Goal: Task Accomplishment & Management: Complete application form

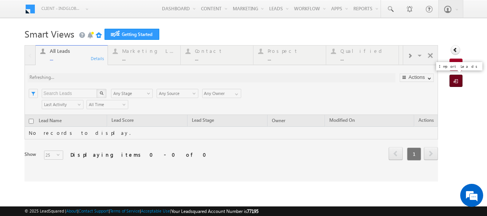
click at [455, 83] on span at bounding box center [457, 82] width 7 height 8
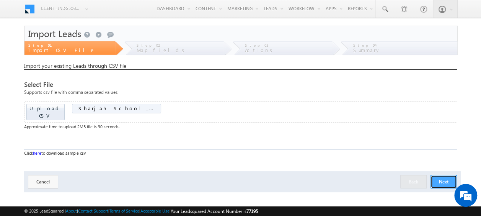
click at [452, 175] on button "Next" at bounding box center [444, 181] width 26 height 13
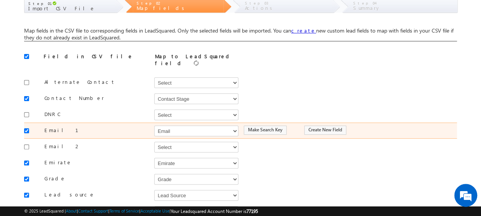
scroll to position [42, 0]
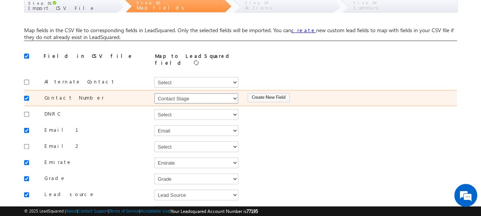
click at [224, 93] on select "Select Select Address 1 Address 2 Budget Building Name Buyer Persona Campaign N…" at bounding box center [196, 98] width 84 height 11
select select "Phone"
click at [154, 93] on select "Select Select Address 1 Address 2 Budget Building Name Buyer Persona Campaign N…" at bounding box center [196, 98] width 84 height 11
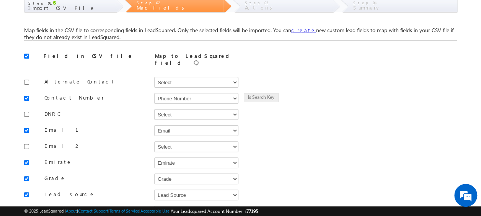
click at [22, 111] on body "Menu Client - indglobal2 (77195) X (My Organization) - indglobal (48060) Client…" at bounding box center [240, 116] width 481 height 317
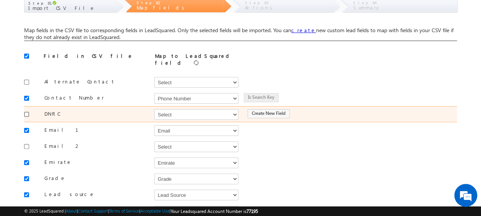
click at [26, 112] on input "checkbox" at bounding box center [26, 114] width 5 height 5
checkbox input "true"
click at [172, 110] on select "Select Select Address 1 Address 2 Budget Building Name Buyer Persona Campaign N…" at bounding box center [196, 114] width 84 height 11
select select "mx_DNCR_Status"
click at [154, 109] on select "Select Select Address 1 Address 2 Budget Building Name Buyer Persona Campaign N…" at bounding box center [196, 114] width 84 height 11
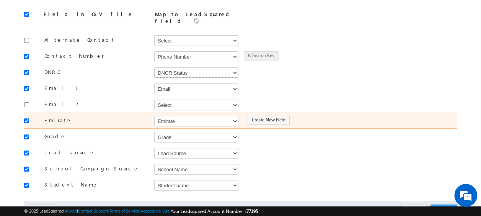
scroll to position [85, 0]
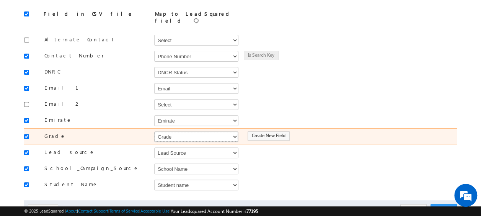
click at [183, 135] on select "Select Select Address 1 Address 2 Budget Building Name Buyer Persona Campaign N…" at bounding box center [196, 136] width 84 height 11
select select "mx_Unit_Number"
click at [154, 131] on select "Select Select Address 1 Address 2 Budget Building Name Buyer Persona Campaign N…" at bounding box center [196, 136] width 84 height 11
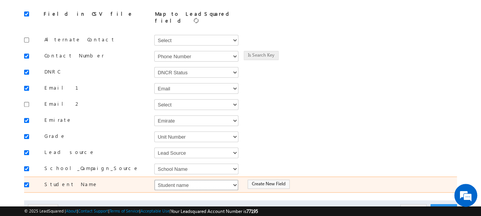
click at [190, 181] on select "Select Select Address 1 Address 2 Budget Building Name Buyer Persona Campaign N…" at bounding box center [196, 184] width 84 height 11
select select "FirstName"
click at [154, 179] on select "Select Select Address 1 Address 2 Budget Building Name Buyer Persona Campaign N…" at bounding box center [196, 184] width 84 height 11
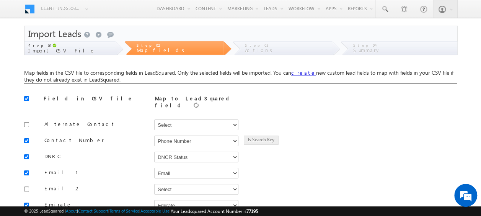
scroll to position [114, 0]
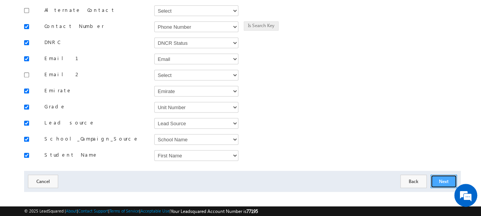
click at [433, 176] on button "Next" at bounding box center [444, 181] width 26 height 13
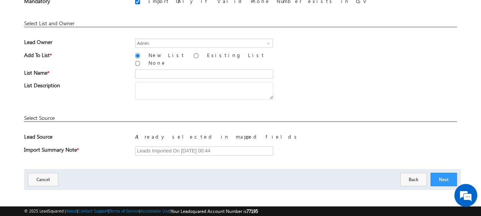
scroll to position [113, 0]
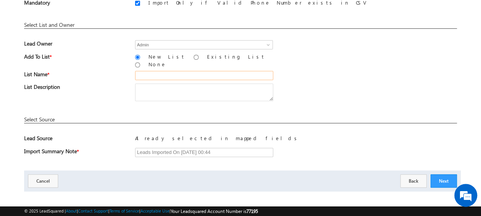
click at [152, 71] on input "text" at bounding box center [204, 75] width 138 height 9
type input "School [GEOGRAPHIC_DATA]"
click at [449, 174] on button "Next" at bounding box center [444, 180] width 26 height 13
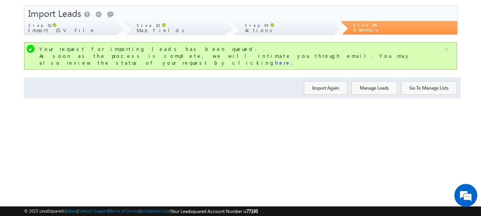
scroll to position [0, 0]
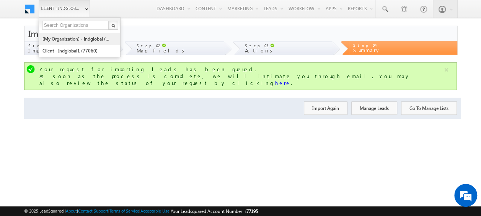
click at [74, 38] on link "(My Organization) - indglobal (48060)" at bounding box center [77, 39] width 70 height 12
